Goal: Use online tool/utility: Utilize a website feature to perform a specific function

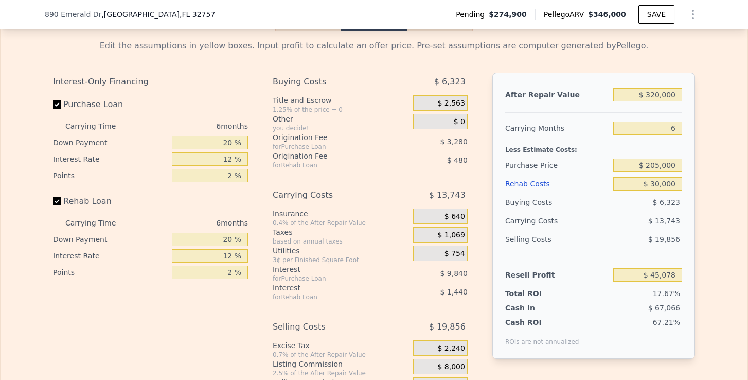
drag, startPoint x: 660, startPoint y: 94, endPoint x: 650, endPoint y: 94, distance: 10.3
click at [650, 94] on input "$ 320,000" at bounding box center [648, 94] width 69 height 13
type input "$ 346,000"
type input "4"
type input "$ 0"
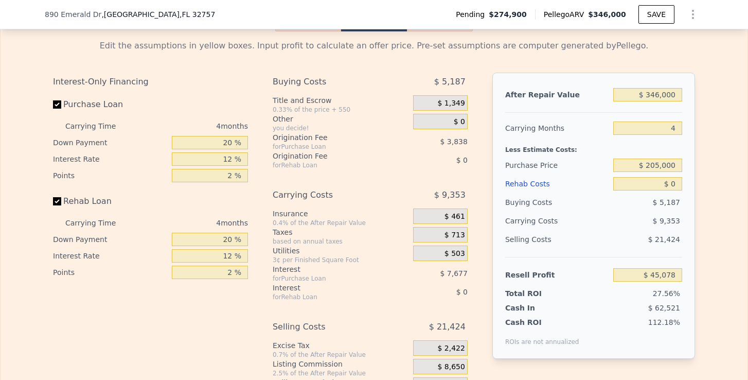
type input "$ 3,460,002"
type input "$ 2,992,118"
type input "$ 34,600,026"
type input "$ 32,211,944"
type input "$ 346,000,261"
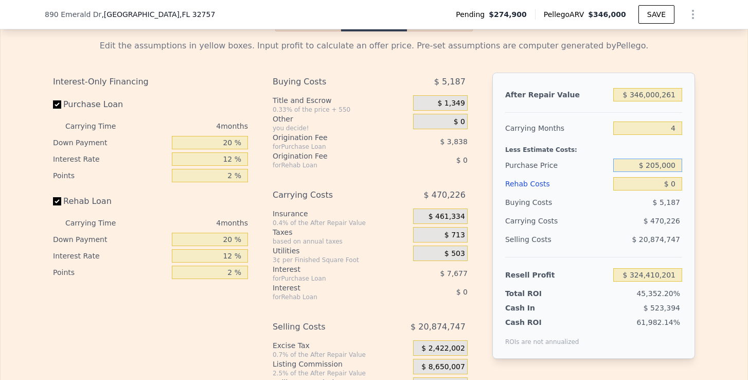
click at [666, 162] on input "$ 205,000" at bounding box center [648, 165] width 69 height 13
click at [677, 184] on input "$ 0" at bounding box center [648, 183] width 69 height 13
type input "$ 324,446,891"
type input "$ 3"
type input "$ 324,446,888"
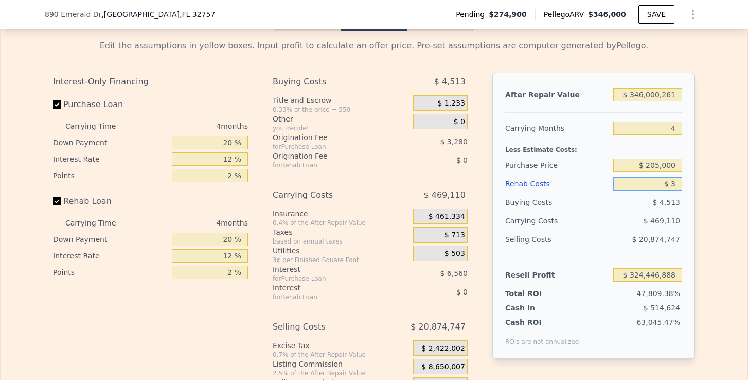
type input "$ 30"
type input "$ 324,446,861"
type input "$ 300"
type input "$ 324,446,578"
type input "$ 3,000"
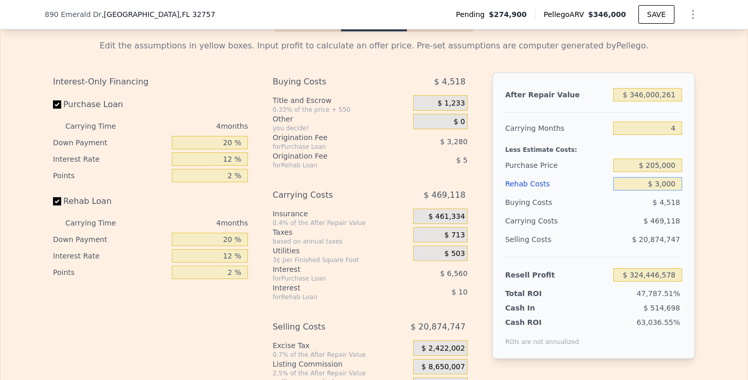
type input "$ 324,443,747"
type input "$ 30,000"
type input "$ 324,415,451"
click at [678, 93] on input "$ 346,000,261" at bounding box center [648, 94] width 69 height 13
type input "$ 34,600,026"
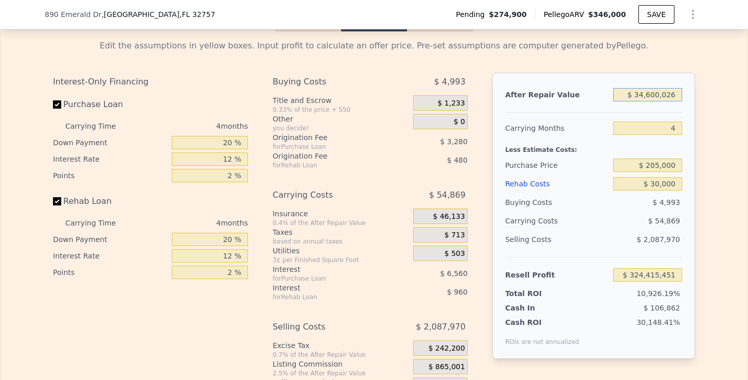
type input "$ 32,217,194"
type input "$ 3,460,002"
type input "$ 2,997,368"
type input "$ 346,000"
type input "$ 75,386"
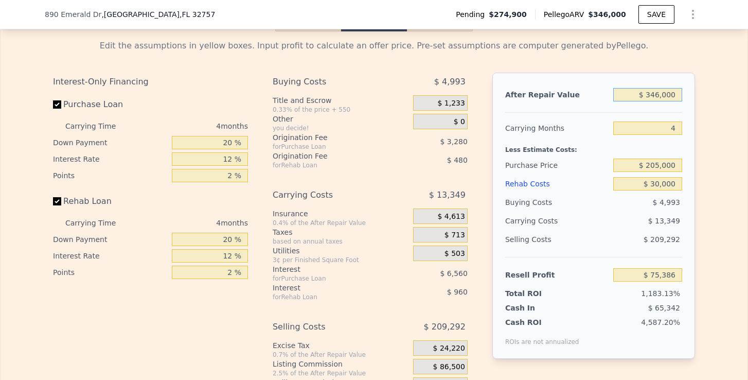
type input "$ 34,600"
type input "-$ 216,812"
type input "$ 3,460"
type input "-$ 246,034"
type input "$ 346"
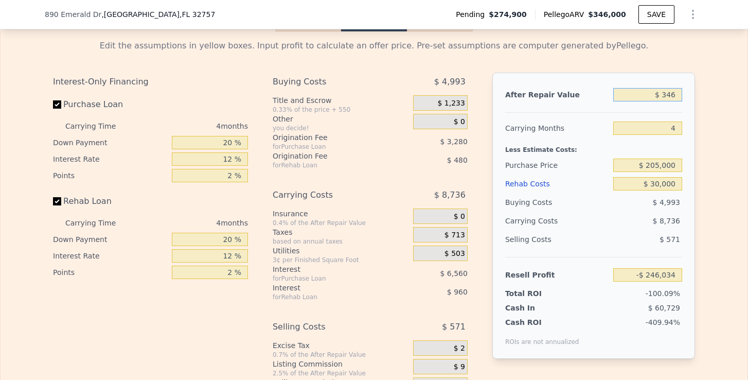
type input "-$ 248,954"
type input "$ 34"
type input "-$ 249,247"
type input "$ 3"
type input "-$ 249,276"
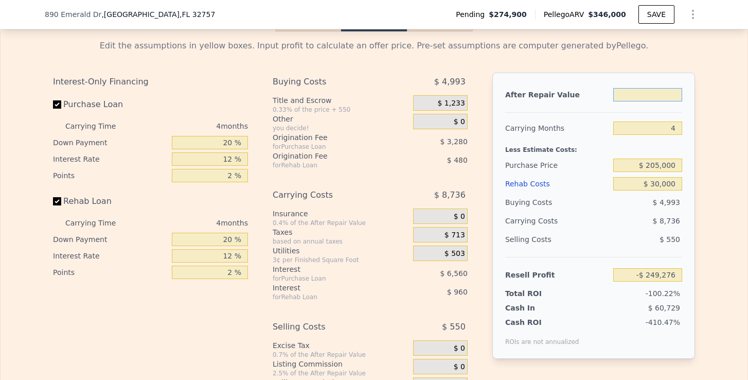
type input "$ 2"
type input "-$ 249,277"
type input "$ 26"
type input "-$ 249,255"
type input "$ 260"
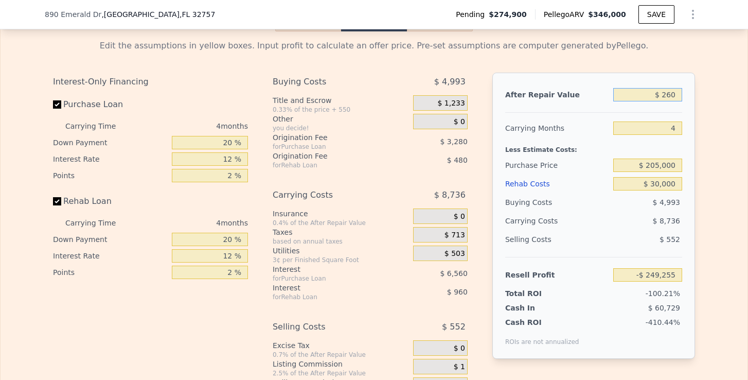
type input "-$ 249,036"
type input "$ 2,600"
type input "-$ 246,839"
type input "$ 26,000"
type input "-$ 224,883"
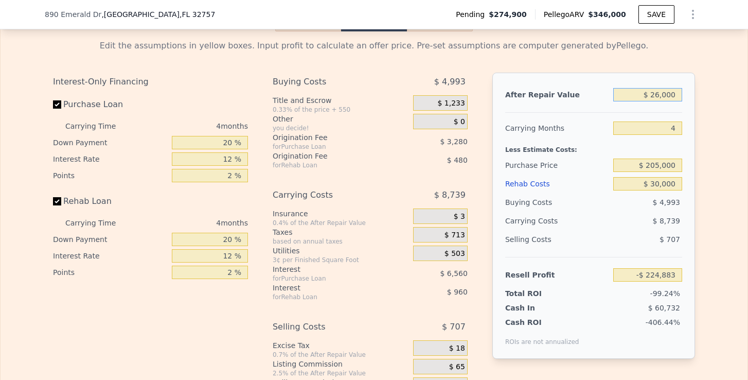
type input "$ 260,000"
type input "-$ 5,312"
click at [721, 139] on div "Edit the assumptions in yellow boxes. Input profit to calculate an offer price.…" at bounding box center [374, 222] width 747 height 383
click at [658, 93] on input "$ 260,000" at bounding box center [648, 94] width 69 height 13
type input "$ 270,000"
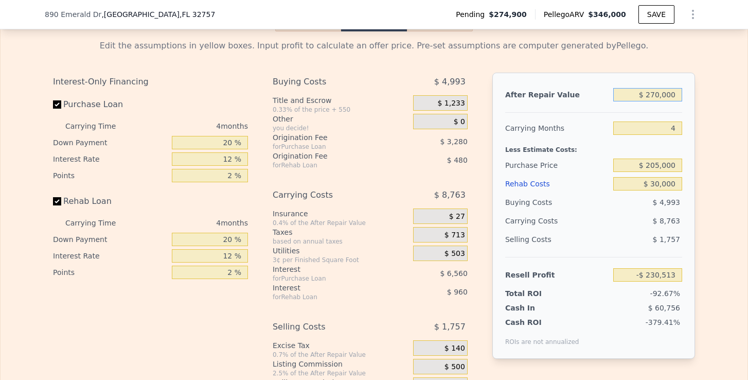
type input "$ 4,072"
click at [698, 144] on div "Edit the assumptions in yellow boxes. Input profit to calculate an offer price.…" at bounding box center [374, 222] width 659 height 383
drag, startPoint x: 662, startPoint y: 95, endPoint x: 651, endPoint y: 95, distance: 11.8
click at [651, 95] on input "$ 270,000" at bounding box center [648, 94] width 69 height 13
type input "$ 23,000"
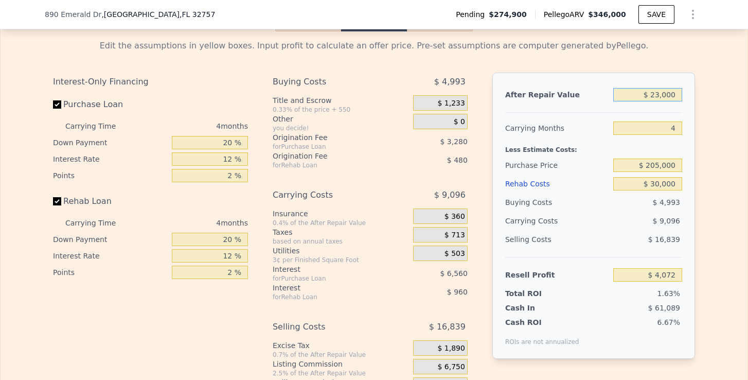
type input "-$ 227,698"
type input "$ 232,000"
type input "-$ 31,585"
type input "$ 32,000"
type input "-$ 219,253"
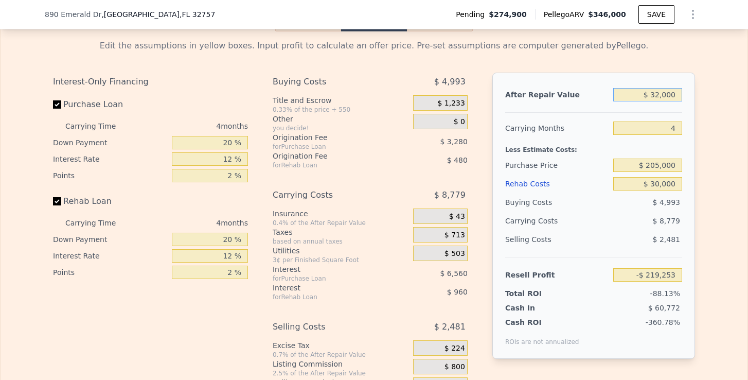
type input "$ 320,000"
type input "$ 50,988"
type input "$ 320,000"
click at [675, 182] on input "$ 30,000" at bounding box center [648, 183] width 69 height 13
click at [679, 123] on input "4" at bounding box center [648, 127] width 69 height 13
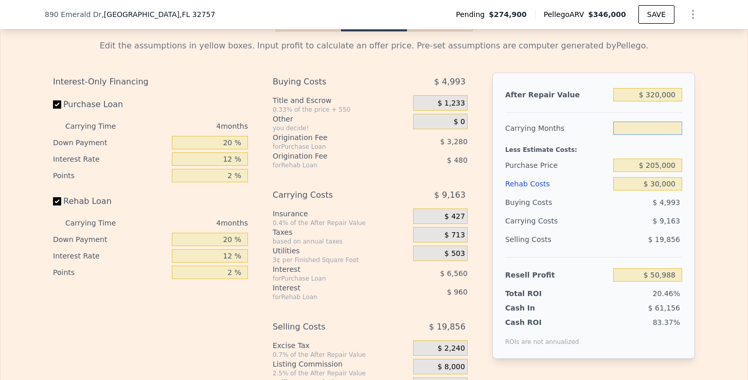
type input "6"
type input "$ 46,408"
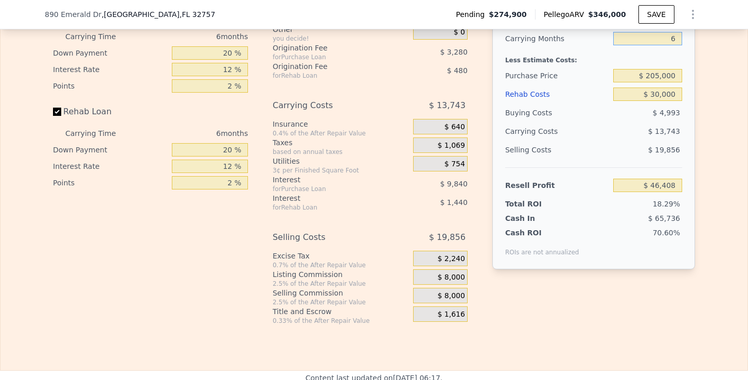
type input "6"
click at [515, 279] on div "After Repair Value $ 320,000 Carrying Months 6 Less Estimate Costs: Purchase Pr…" at bounding box center [594, 145] width 203 height 325
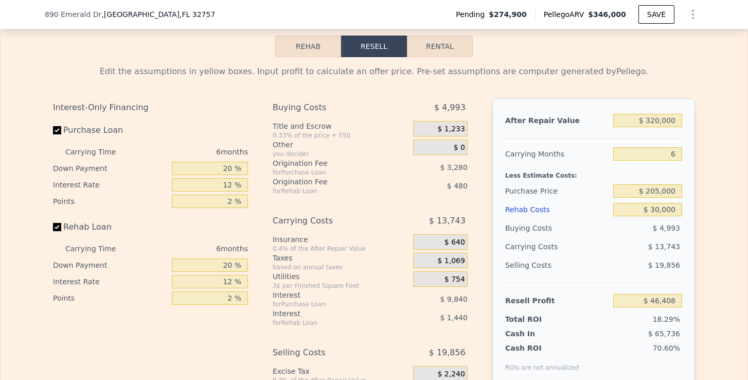
scroll to position [1567, 0]
drag, startPoint x: 660, startPoint y: 119, endPoint x: 649, endPoint y: 120, distance: 11.9
click at [649, 120] on input "$ 320,000" at bounding box center [648, 121] width 69 height 13
type input "$ 2,000"
type input "-$ 251,771"
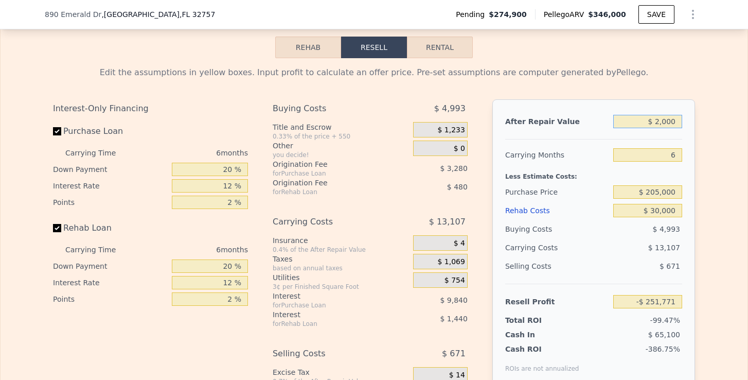
type input "$ 26,000"
type input "-$ 229,267"
type input "$ 260,000"
type input "-$ 9,852"
type input "$ 260,000"
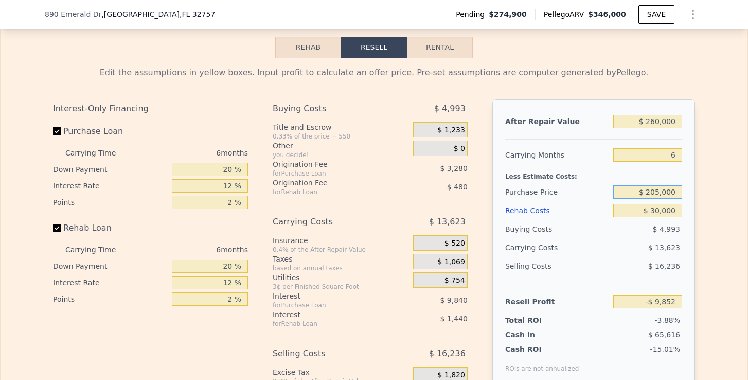
click at [664, 194] on input "$ 205,000" at bounding box center [648, 191] width 69 height 13
click at [661, 192] on input "$ 205,000" at bounding box center [648, 191] width 69 height 13
type input "$ 180,000"
type input "$ 16,832"
click at [708, 211] on div "Edit the assumptions in yellow boxes. Input profit to calculate an offer price.…" at bounding box center [374, 249] width 747 height 383
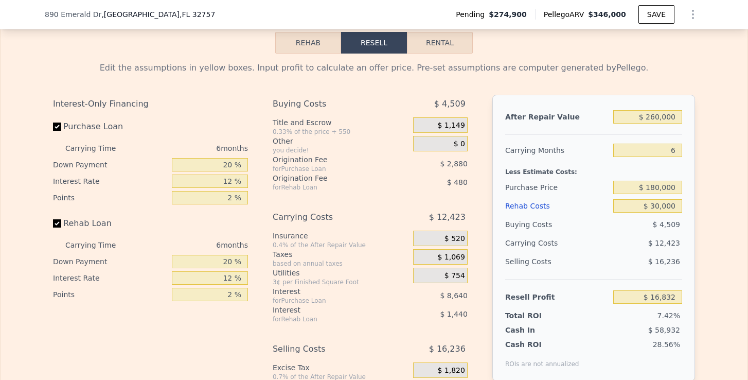
scroll to position [1572, 0]
click at [658, 117] on input "$ 260,000" at bounding box center [648, 116] width 69 height 13
type input "$ 20,000"
type input "-$ 208,209"
type input "$ 0000"
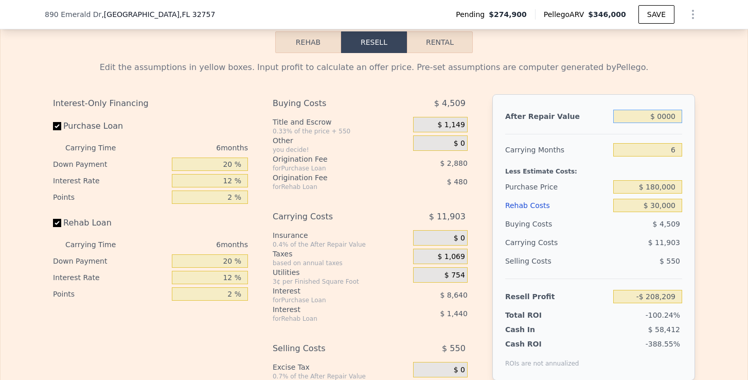
type input "-$ 226,962"
type input "$ 30,000"
type input "-$ 198,832"
type input "$ 320,000"
type input "$ 73,092"
